Goal: Task Accomplishment & Management: Manage account settings

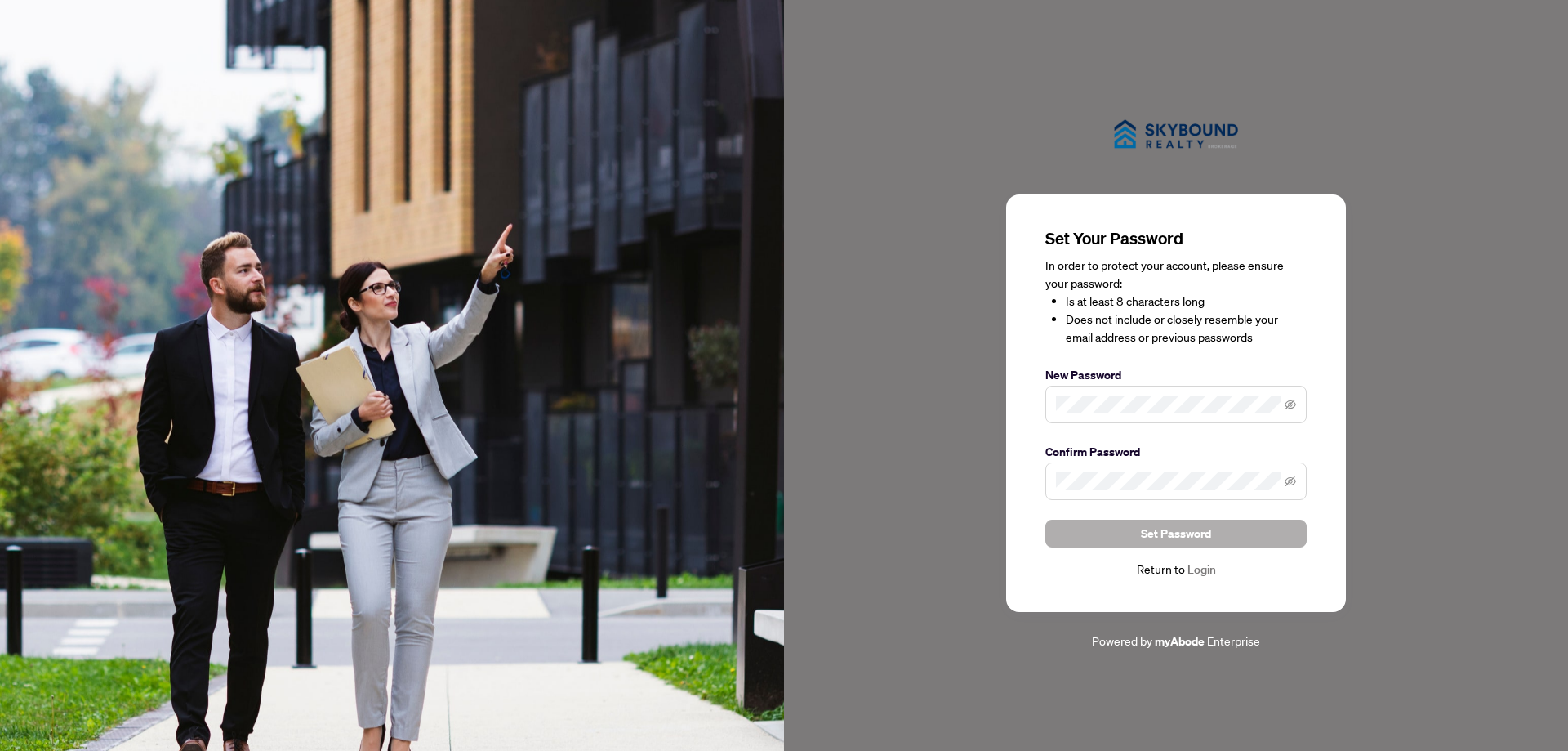
click at [1221, 528] on button "Set Password" at bounding box center [1175, 534] width 261 height 28
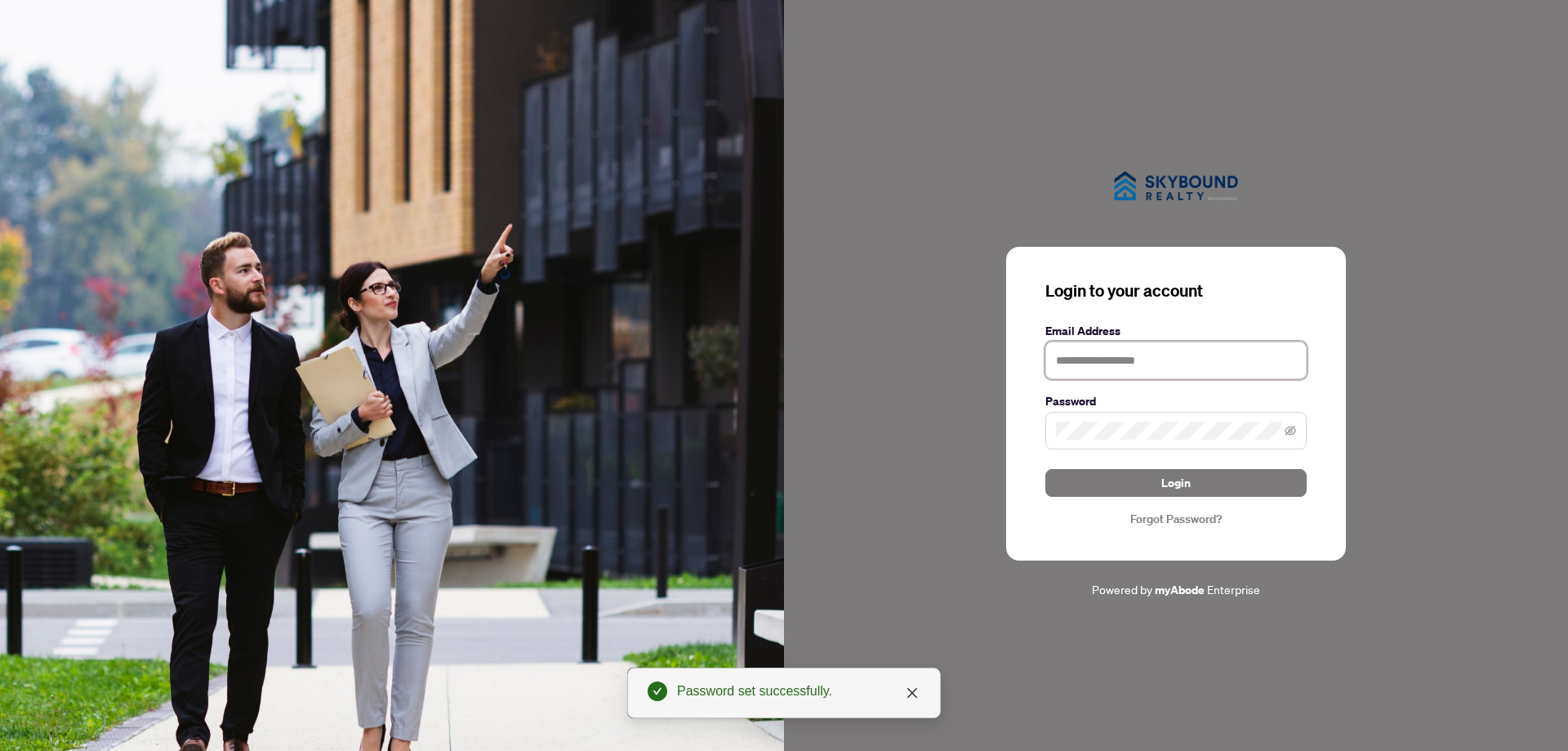
click at [1075, 365] on input "text" at bounding box center [1175, 360] width 261 height 38
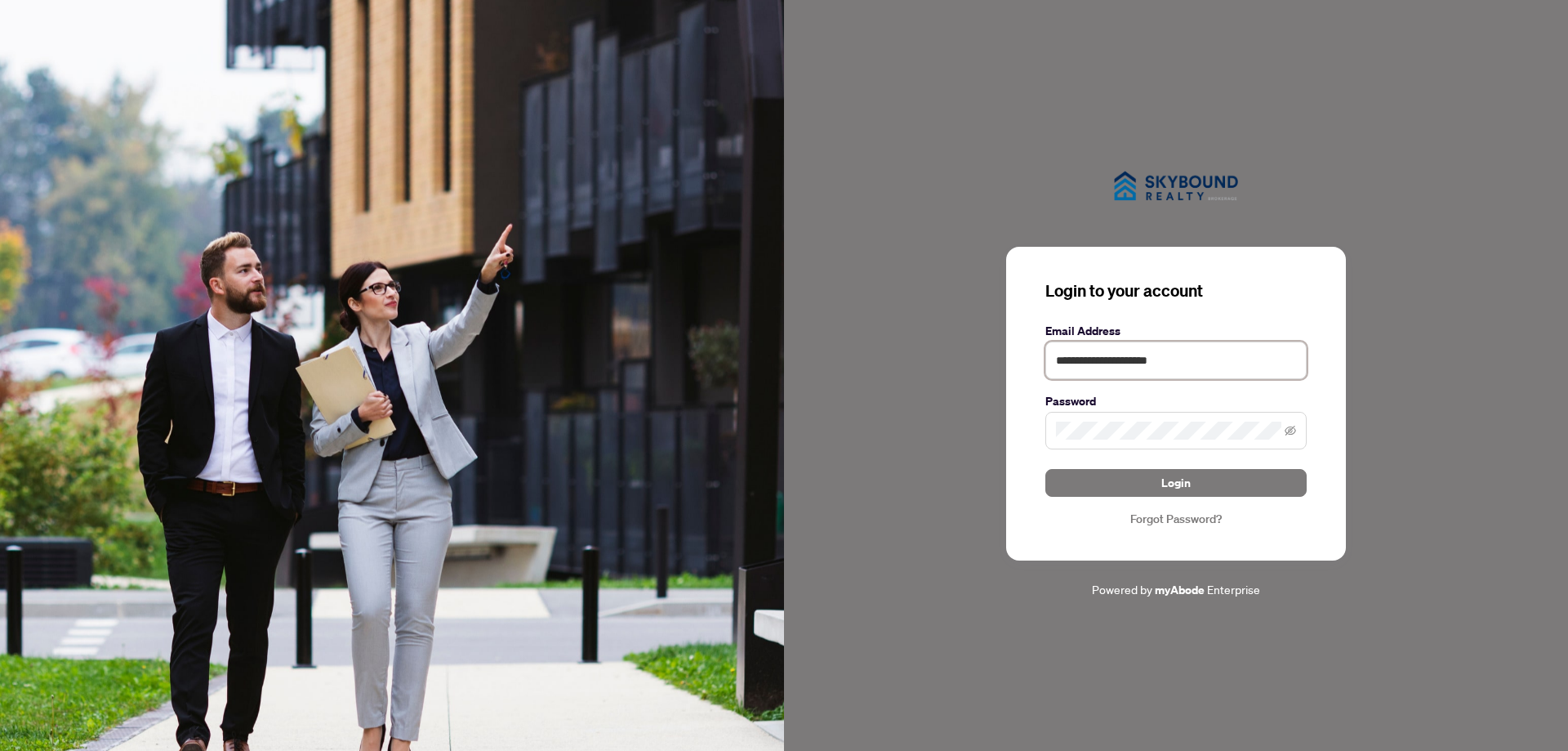
type input "**********"
click at [1045, 469] on button "Login" at bounding box center [1175, 483] width 261 height 28
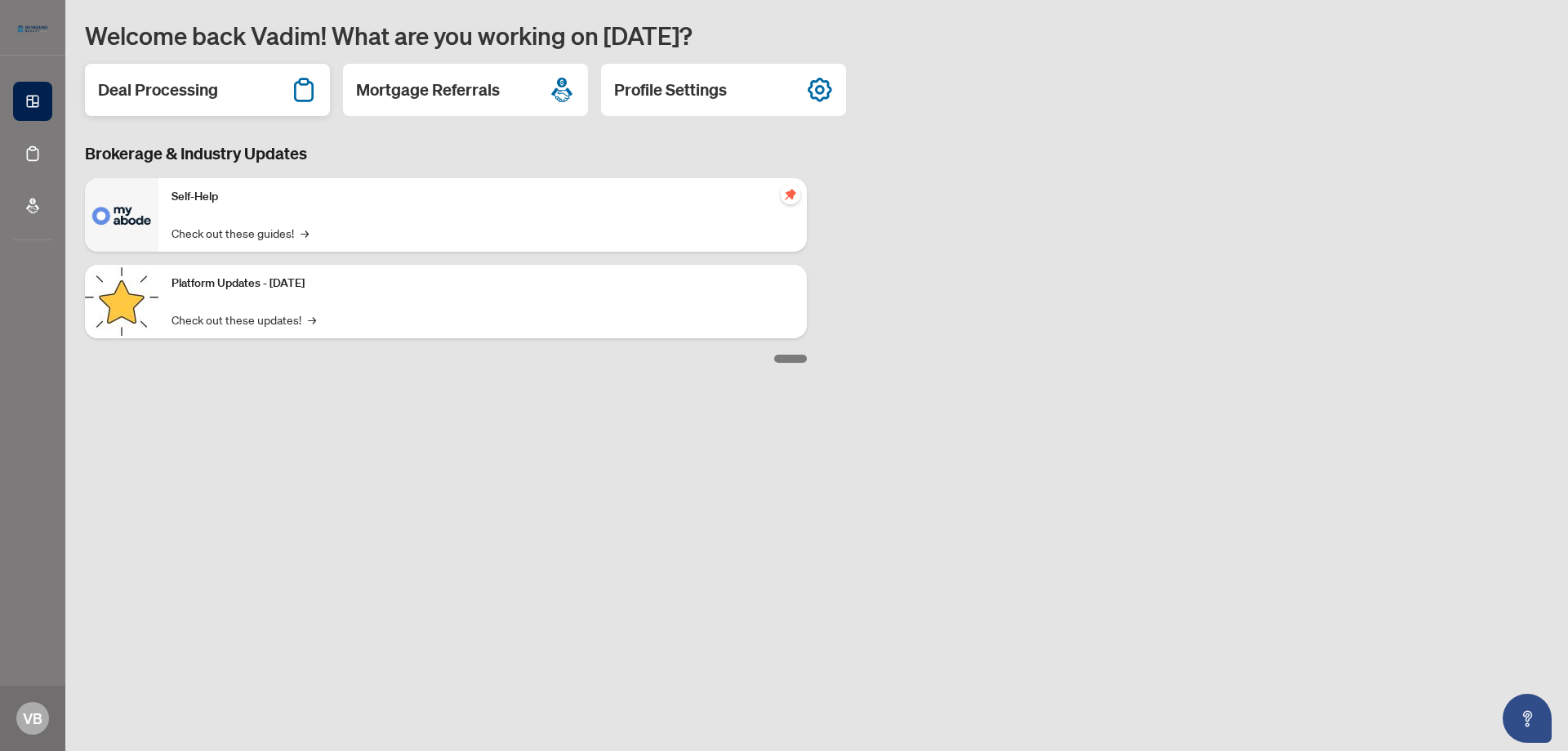
click at [193, 95] on h2 "Deal Processing" at bounding box center [157, 90] width 120 height 23
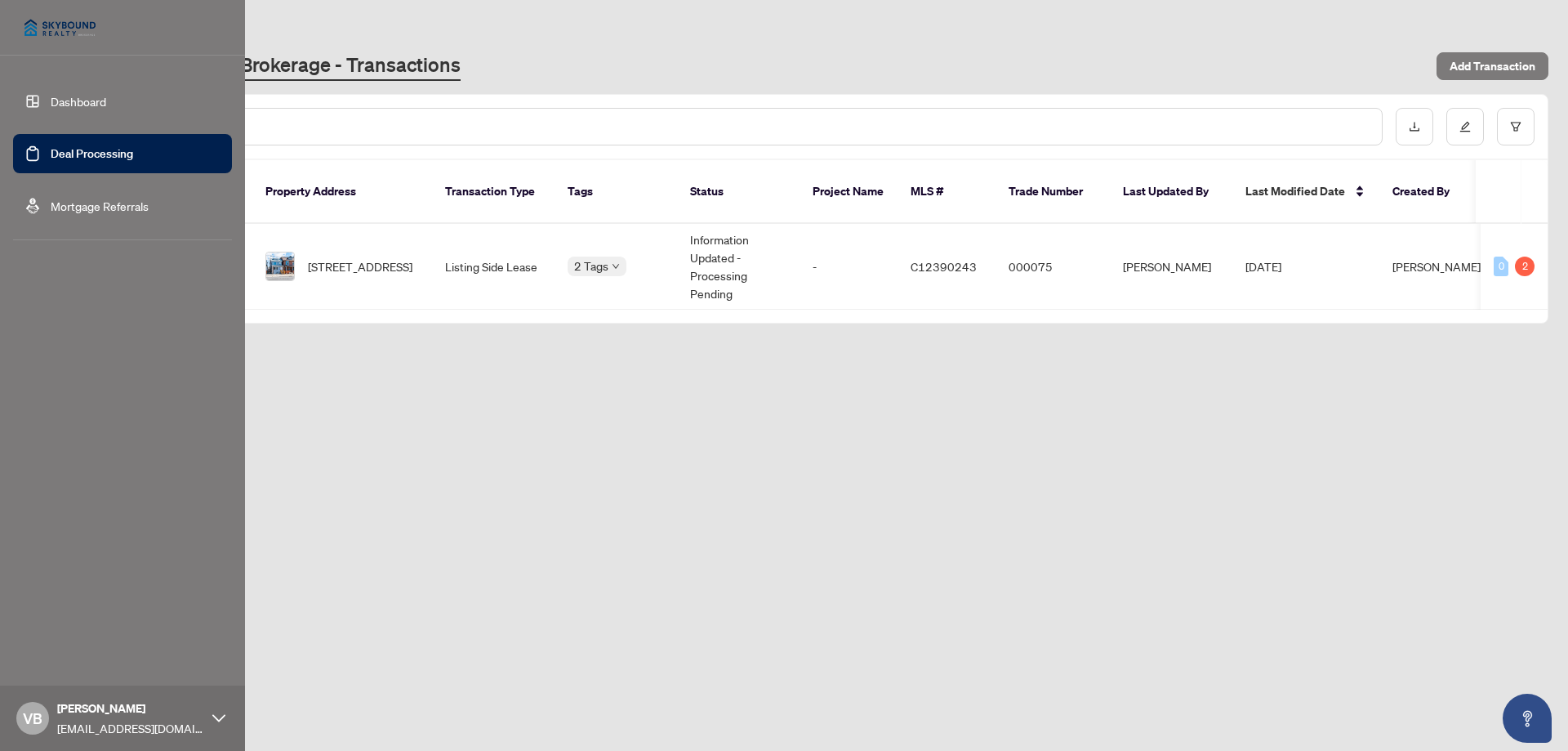
click at [68, 99] on link "Dashboard" at bounding box center [79, 101] width 56 height 15
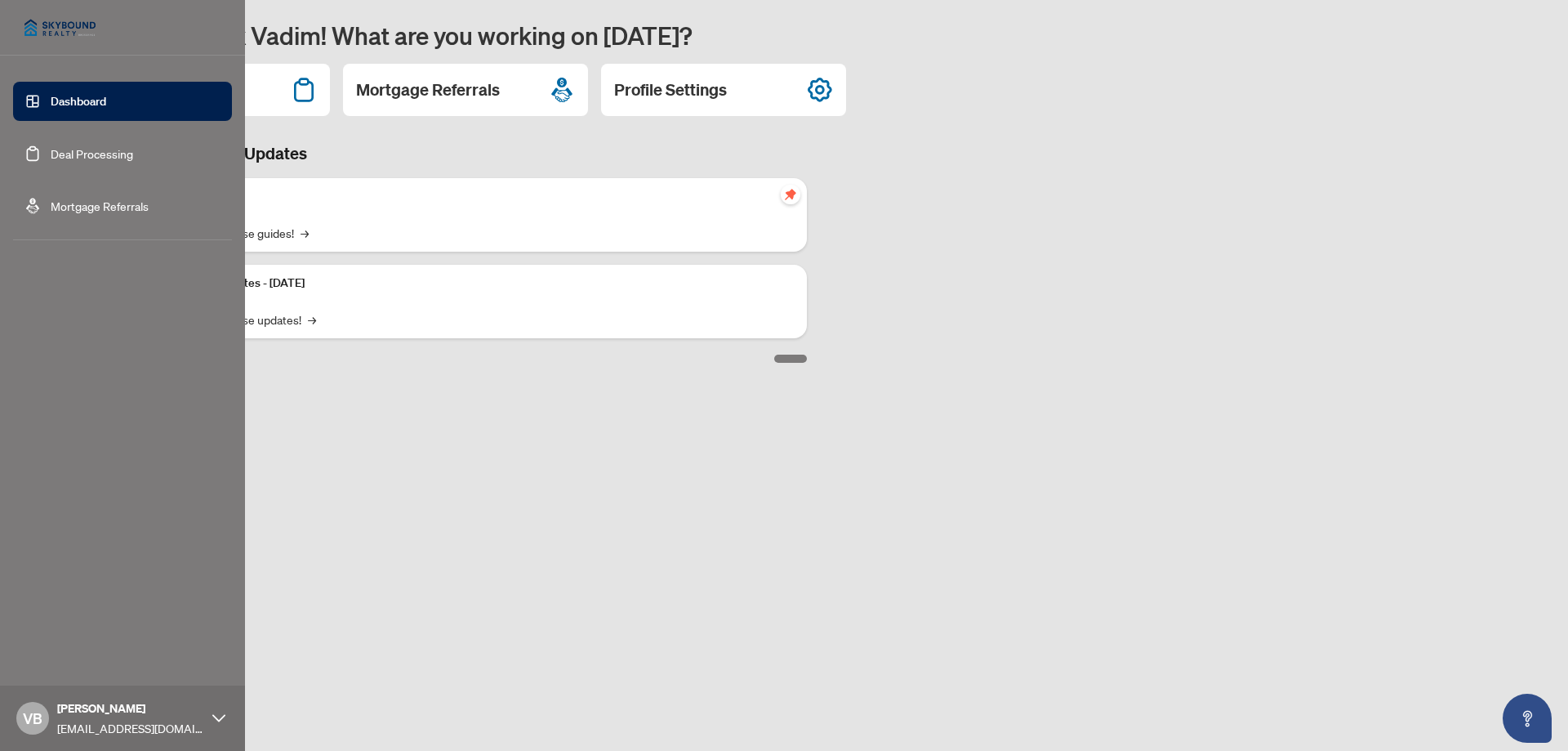
click at [71, 155] on link "Deal Processing" at bounding box center [92, 153] width 82 height 15
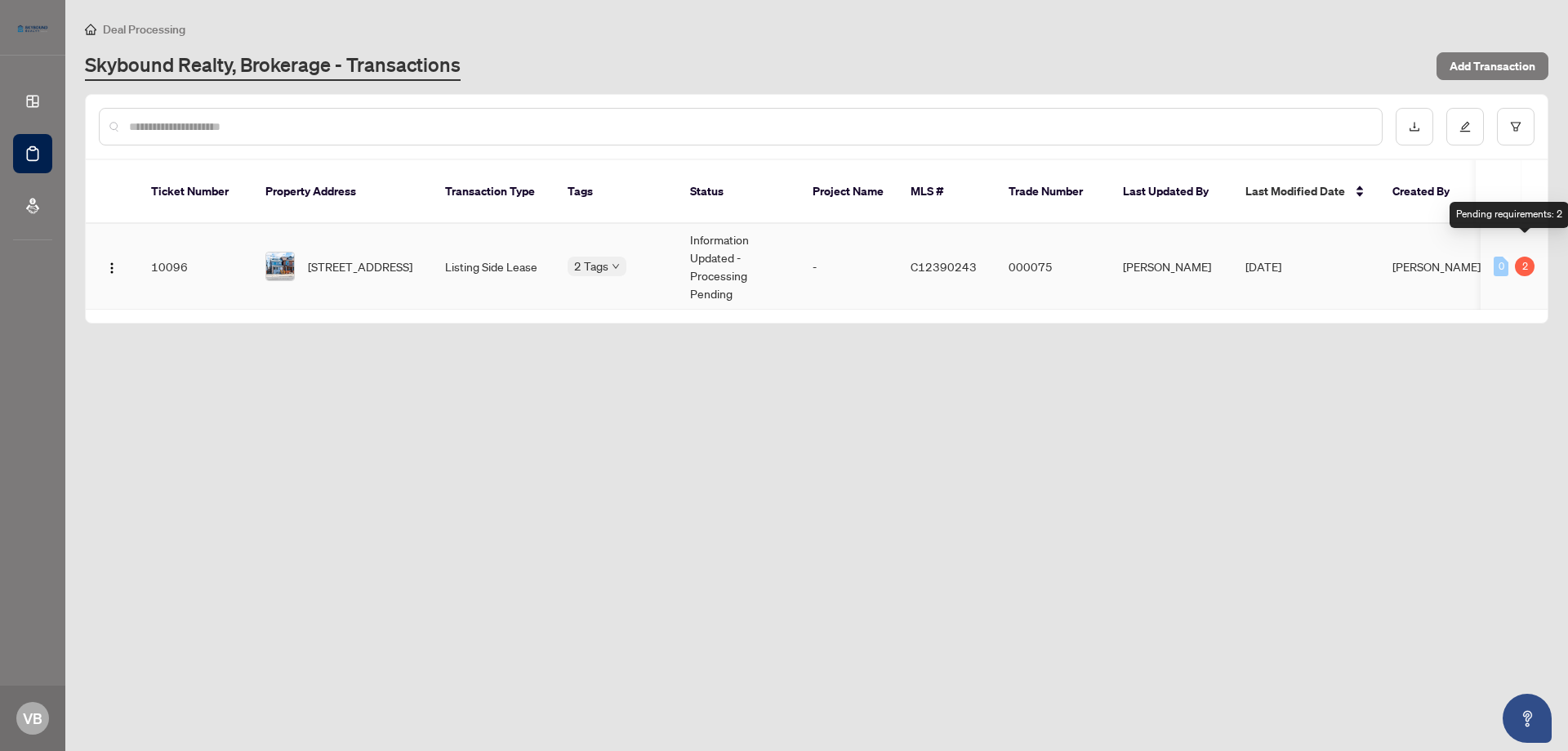
click at [1529, 257] on div "2" at bounding box center [1524, 266] width 19 height 19
click at [641, 345] on main "Deal Processing Skybound Realty, Brokerage - Transactions Add Transaction Ticke…" at bounding box center [816, 376] width 1503 height 751
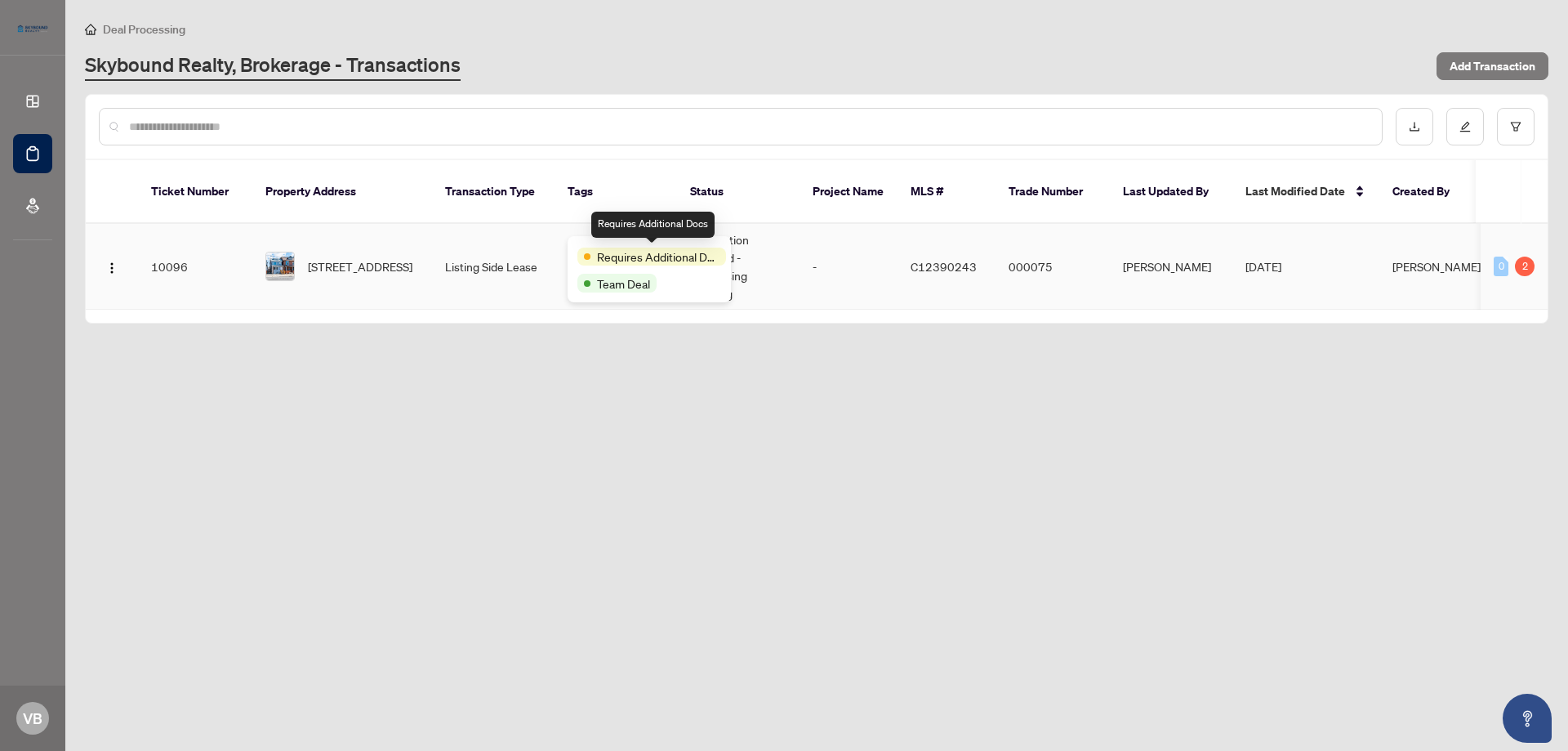
click at [604, 247] on span "Requires Additional Docs" at bounding box center [658, 256] width 122 height 18
click at [485, 246] on td "Listing Side Lease" at bounding box center [493, 266] width 122 height 86
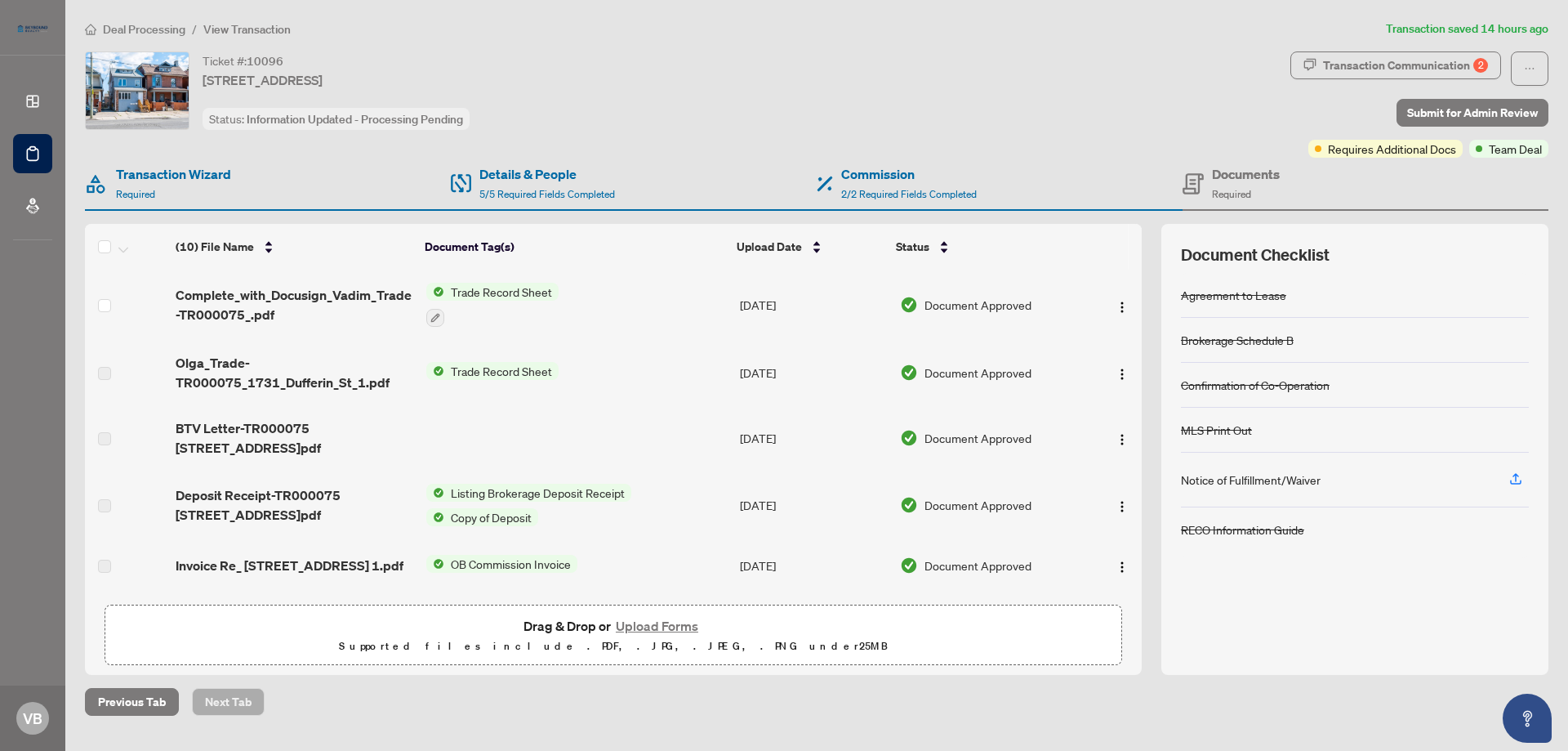
scroll to position [294, 0]
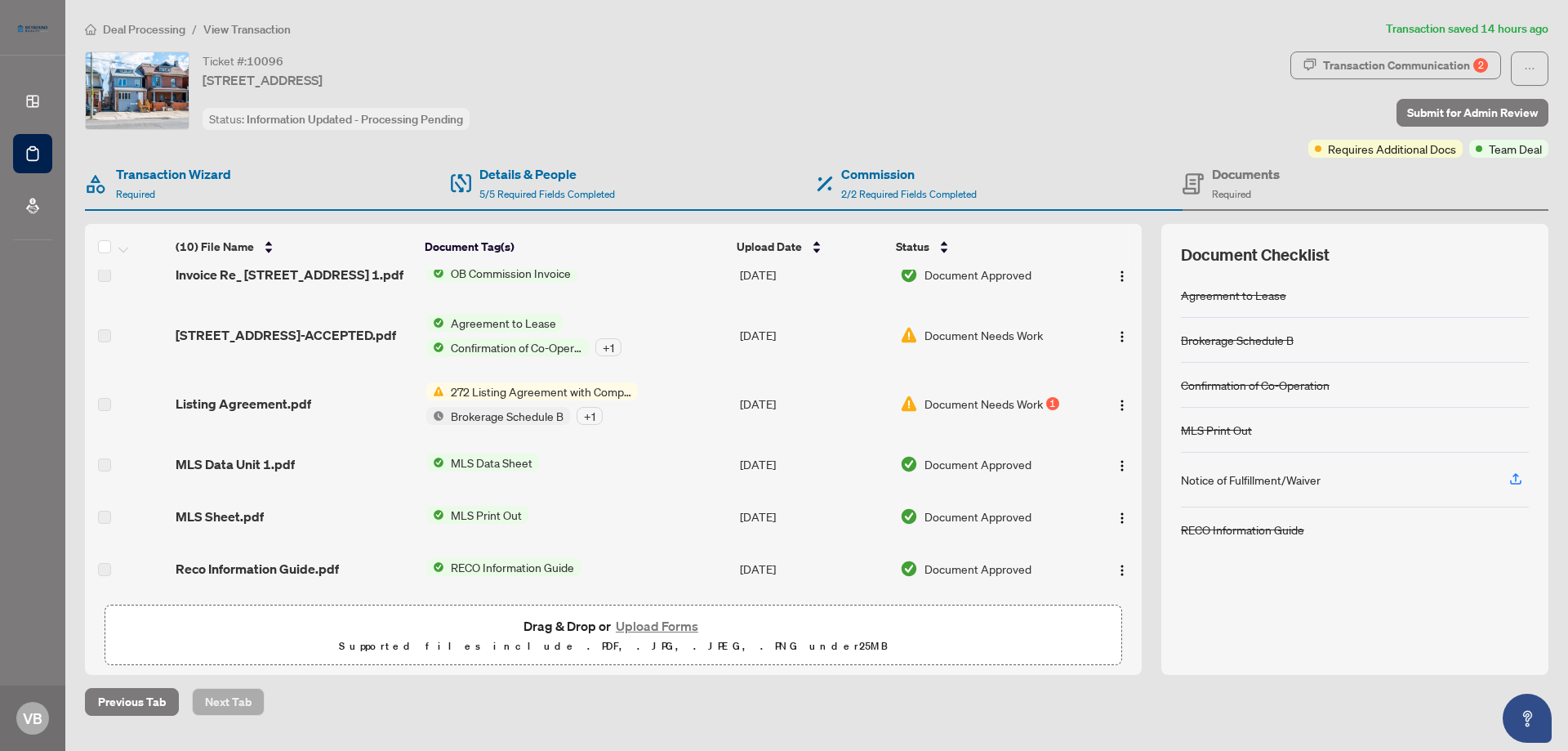
click at [605, 342] on div "+ 1" at bounding box center [609, 347] width 26 height 18
drag, startPoint x: 605, startPoint y: 342, endPoint x: 650, endPoint y: 348, distance: 45.4
click at [650, 348] on td "Agreement to Lease Confirmation of Co-Operation + 1" at bounding box center [576, 334] width 313 height 69
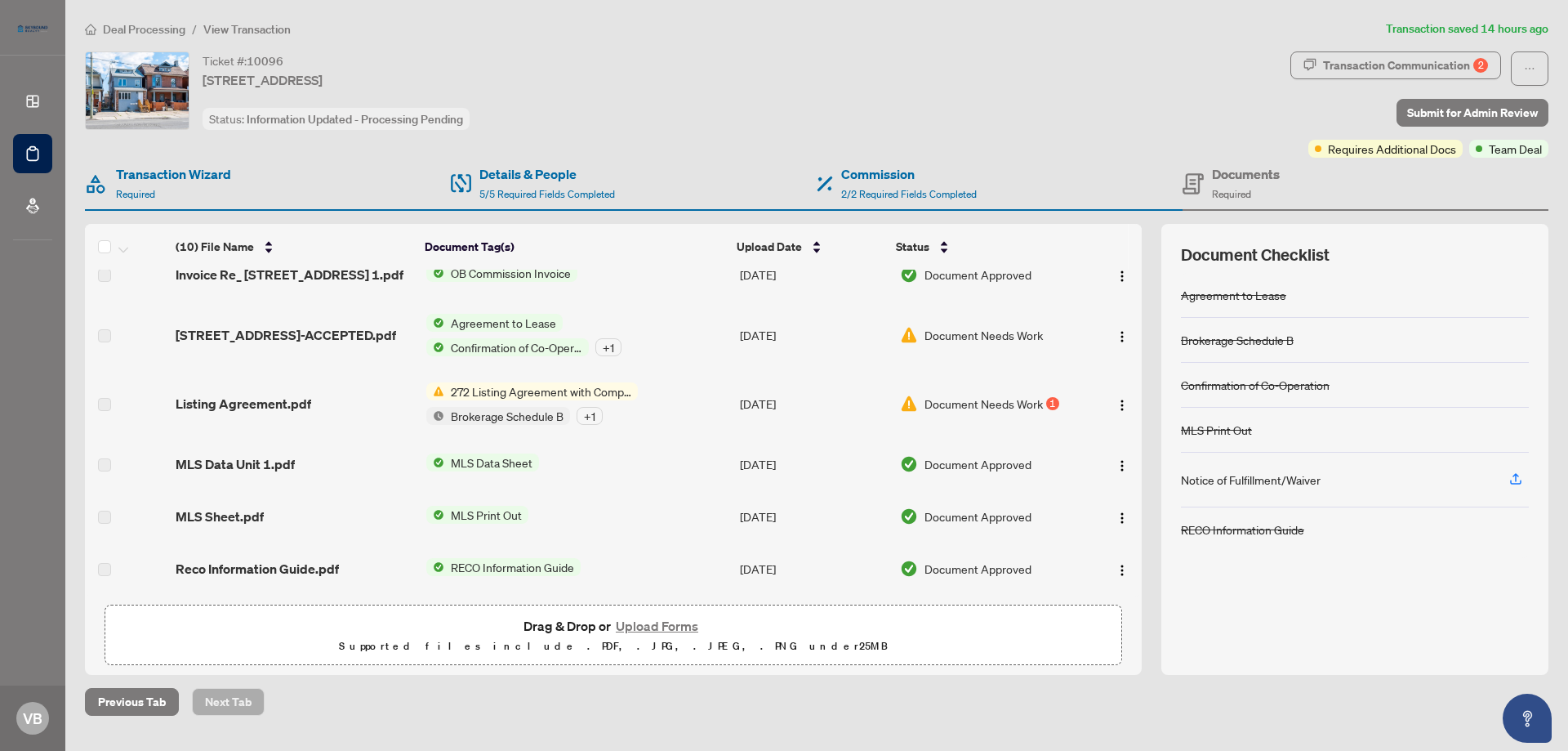
click at [593, 412] on div "+ 1" at bounding box center [589, 416] width 26 height 18
